Goal: Find specific page/section: Find specific page/section

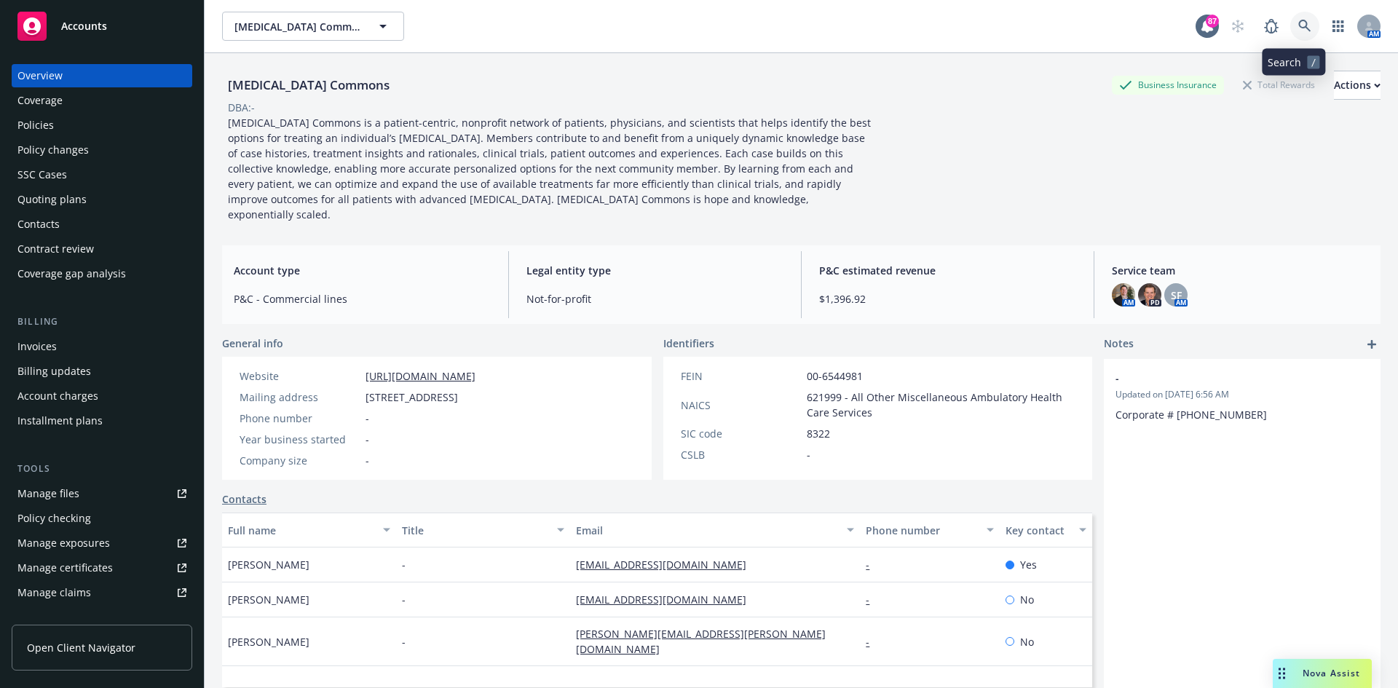
click at [1298, 27] on icon at bounding box center [1304, 26] width 13 height 13
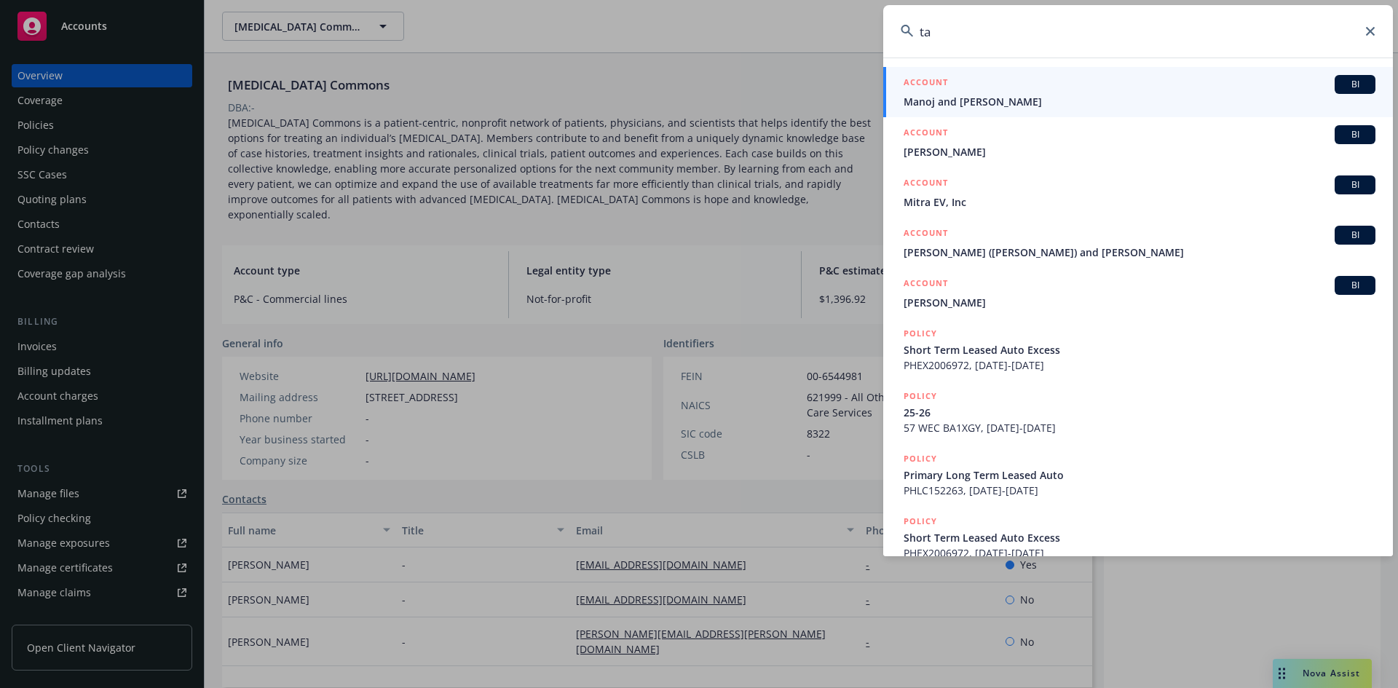
type input "a"
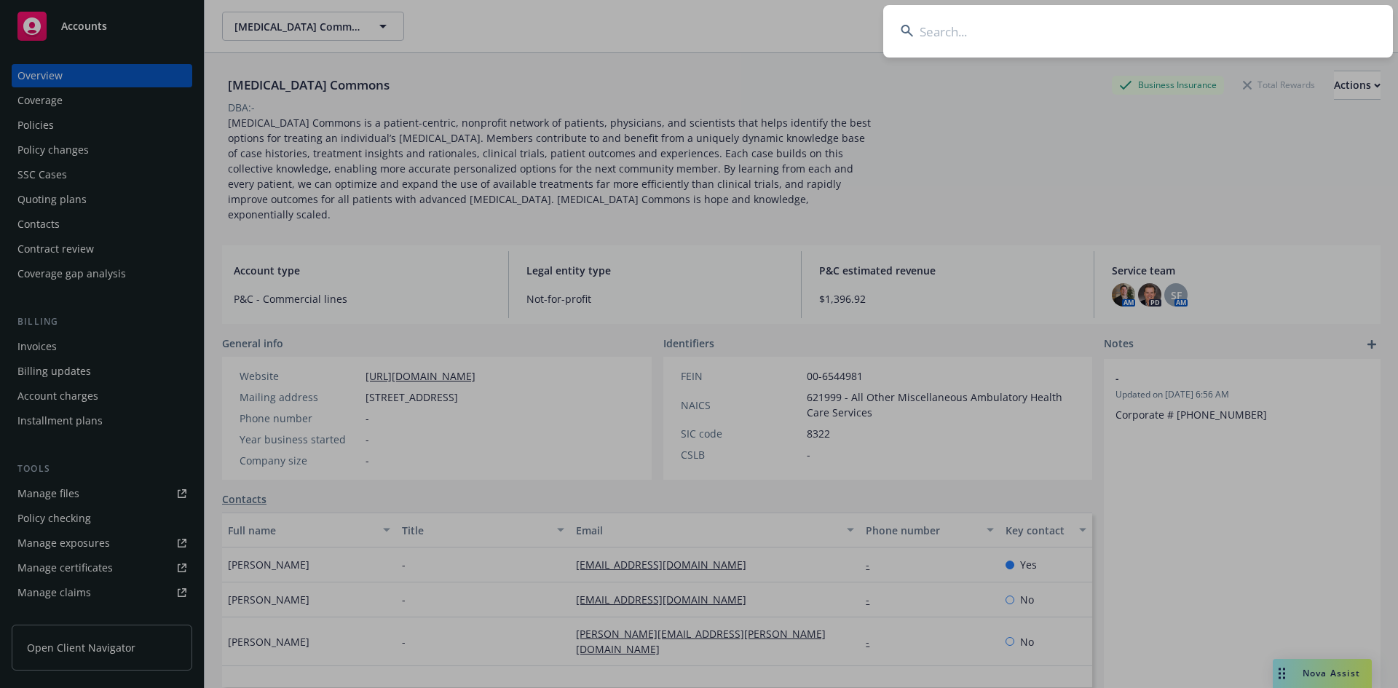
type input "<"
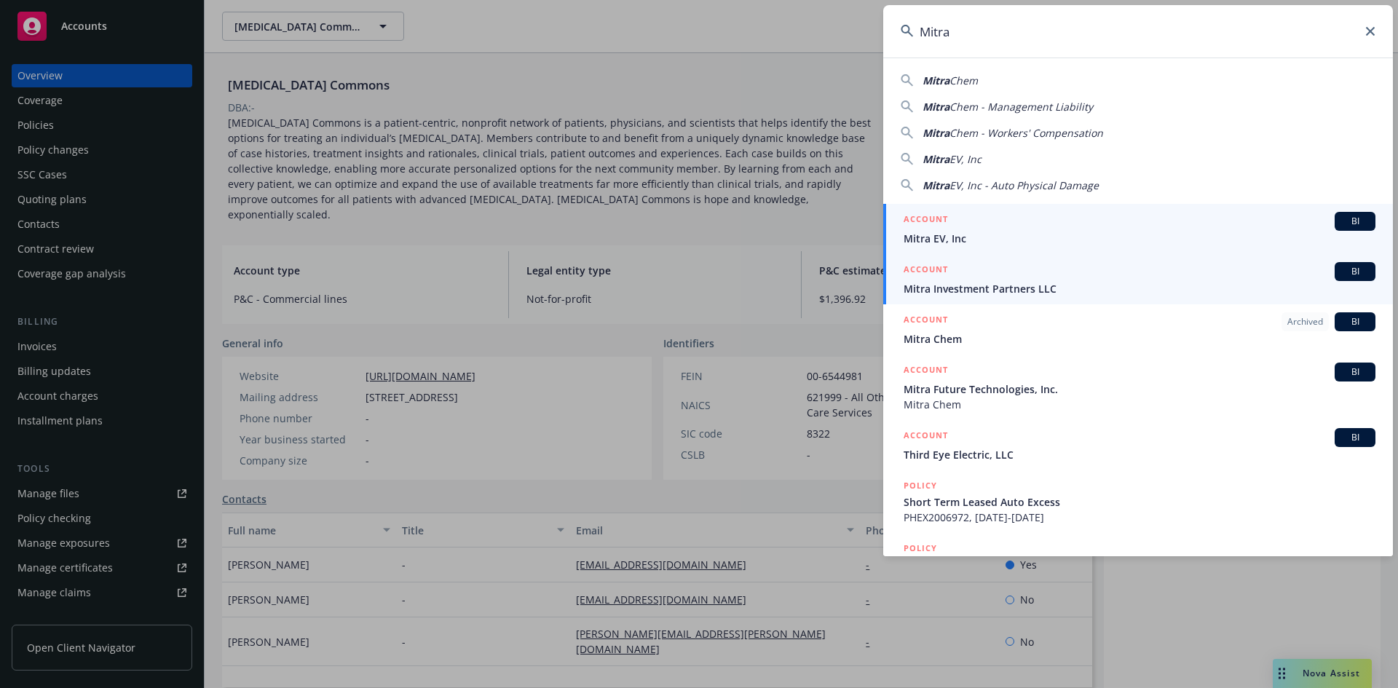
type input "Mitra"
click at [922, 267] on h5 "ACCOUNT" at bounding box center [926, 270] width 44 height 17
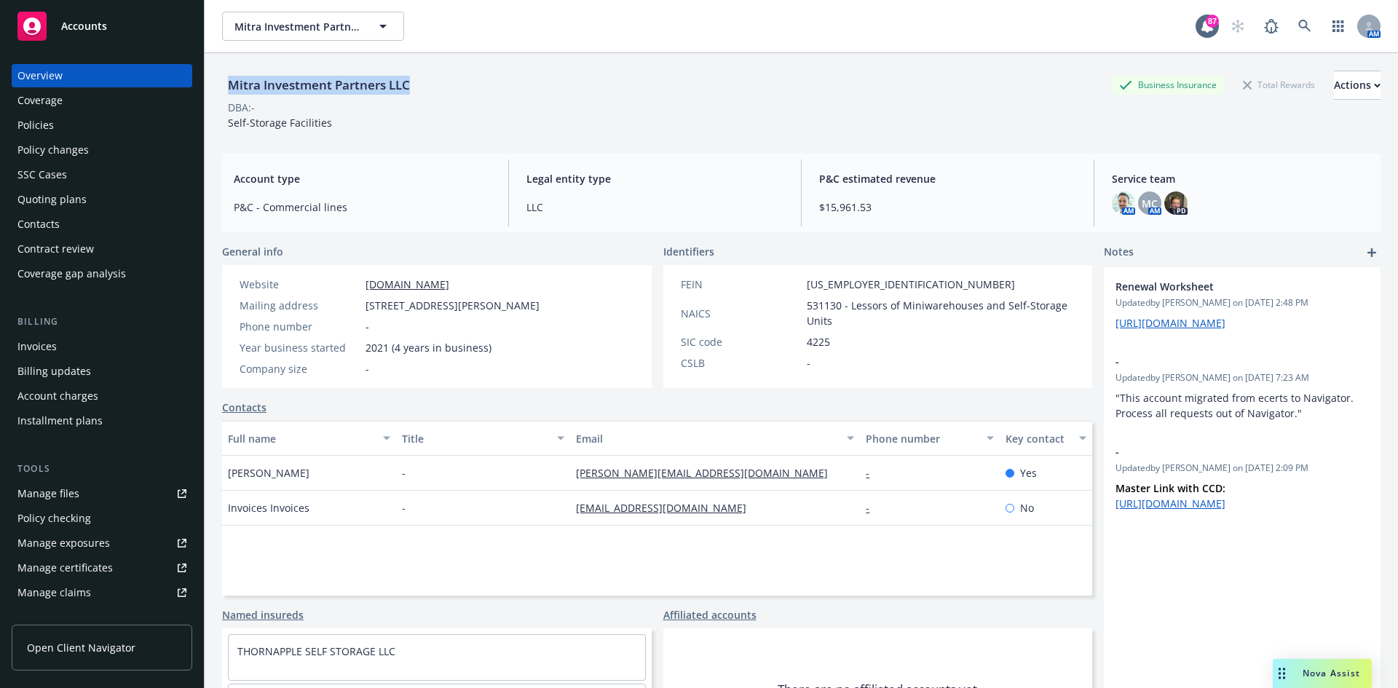
drag, startPoint x: 403, startPoint y: 85, endPoint x: 226, endPoint y: 92, distance: 177.8
click at [226, 92] on div "Mitra Investment Partners LLC Business Insurance Total Rewards Actions" at bounding box center [801, 85] width 1158 height 29
copy div "Mitra Investment Partners LLC"
click at [66, 340] on div "Invoices" at bounding box center [101, 346] width 169 height 23
